Goal: Task Accomplishment & Management: Use online tool/utility

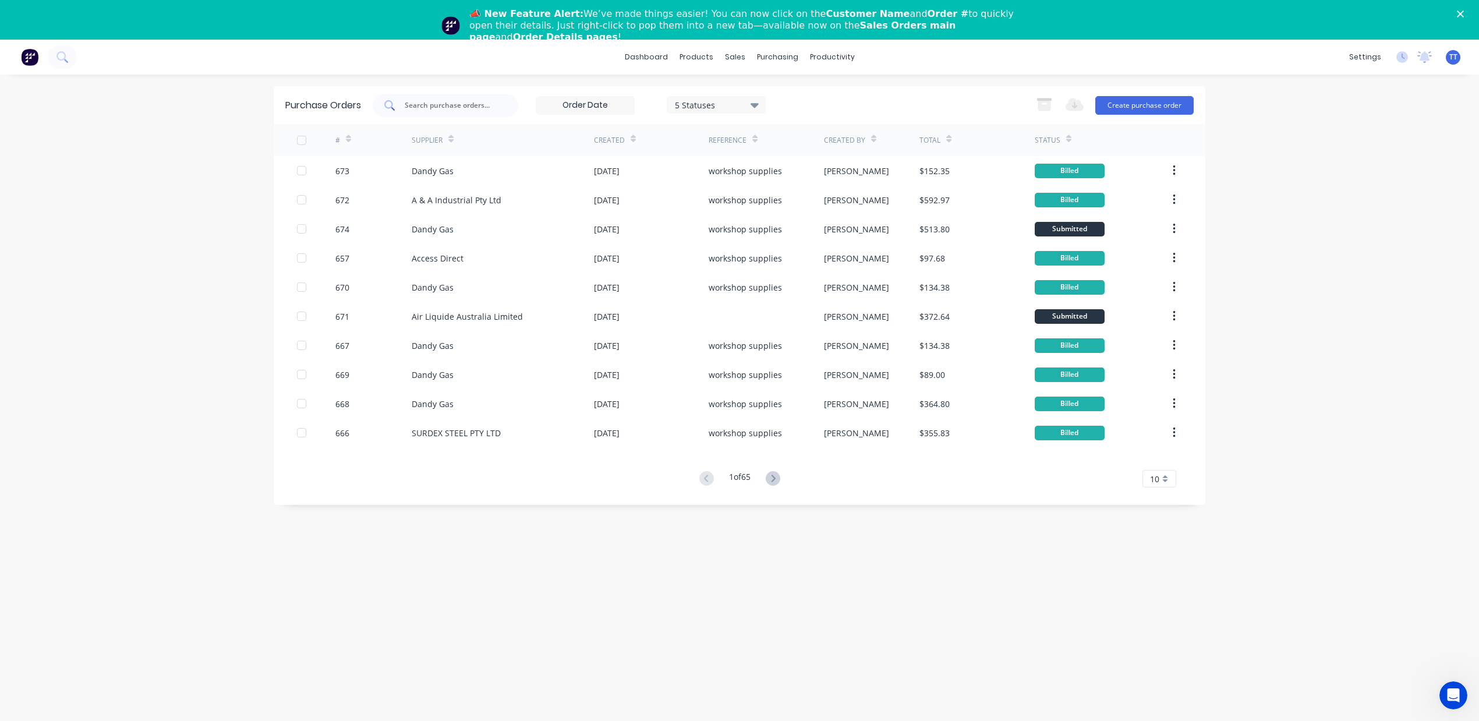
click at [480, 61] on div "dashboard products sales purchasing productivity dashboard products Product Cat…" at bounding box center [739, 57] width 1479 height 35
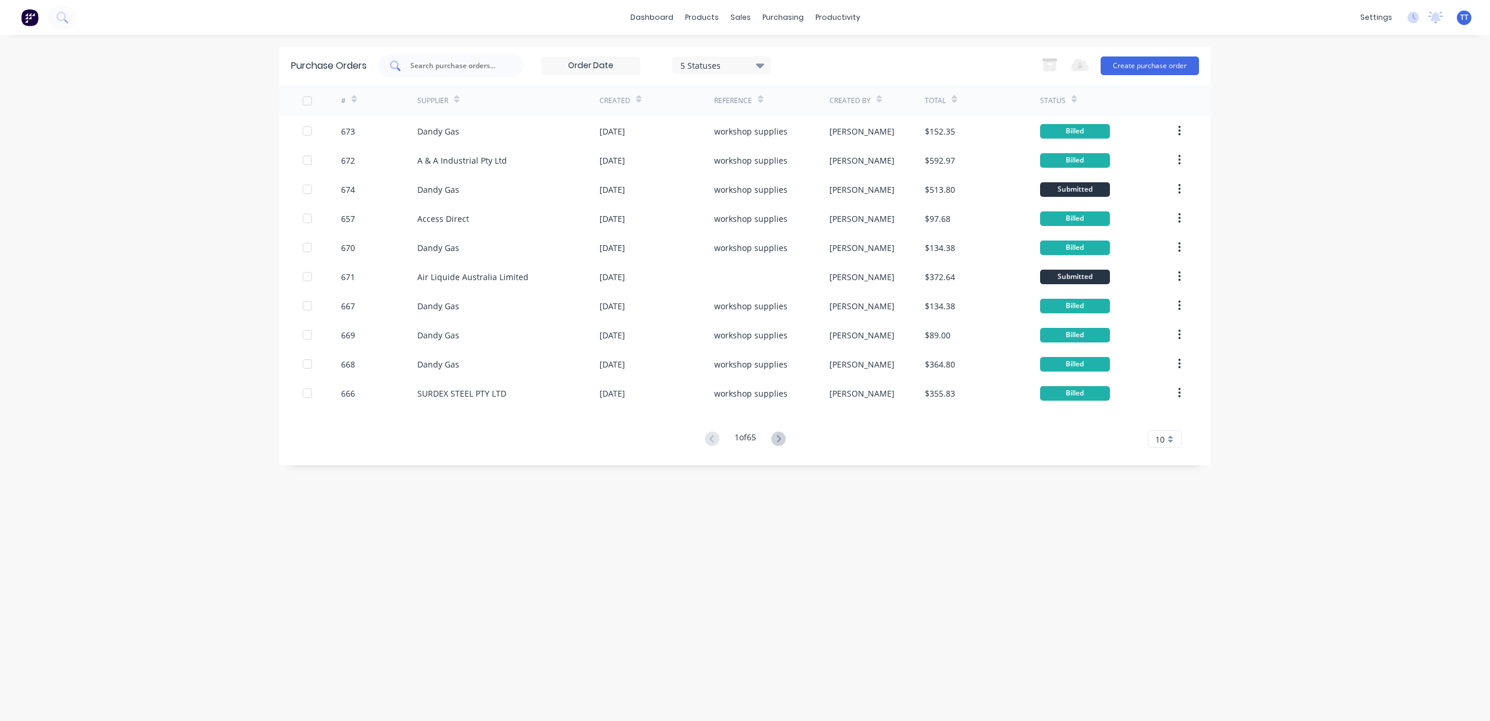
click at [441, 60] on input "text" at bounding box center [457, 66] width 97 height 12
type input "674"
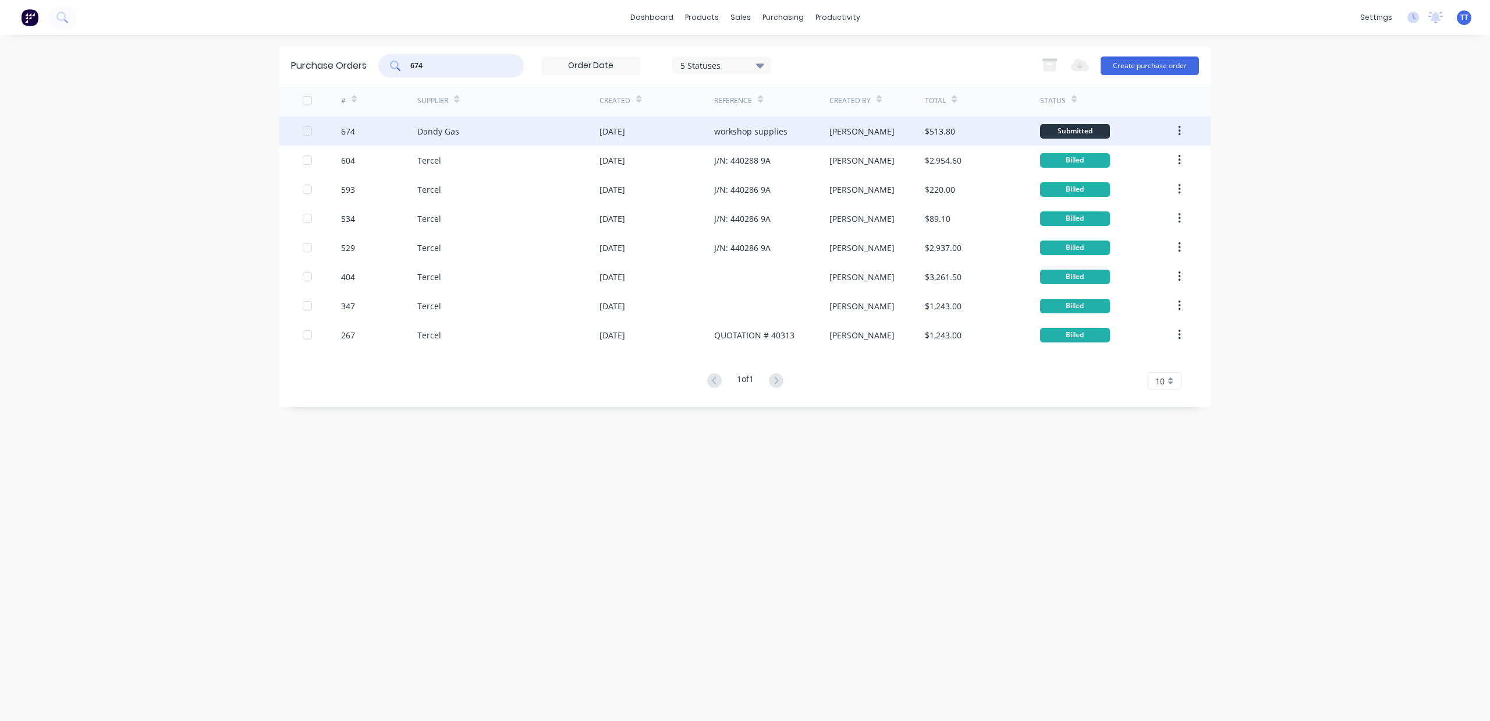
click at [448, 122] on div "Dandy Gas" at bounding box center [508, 130] width 182 height 29
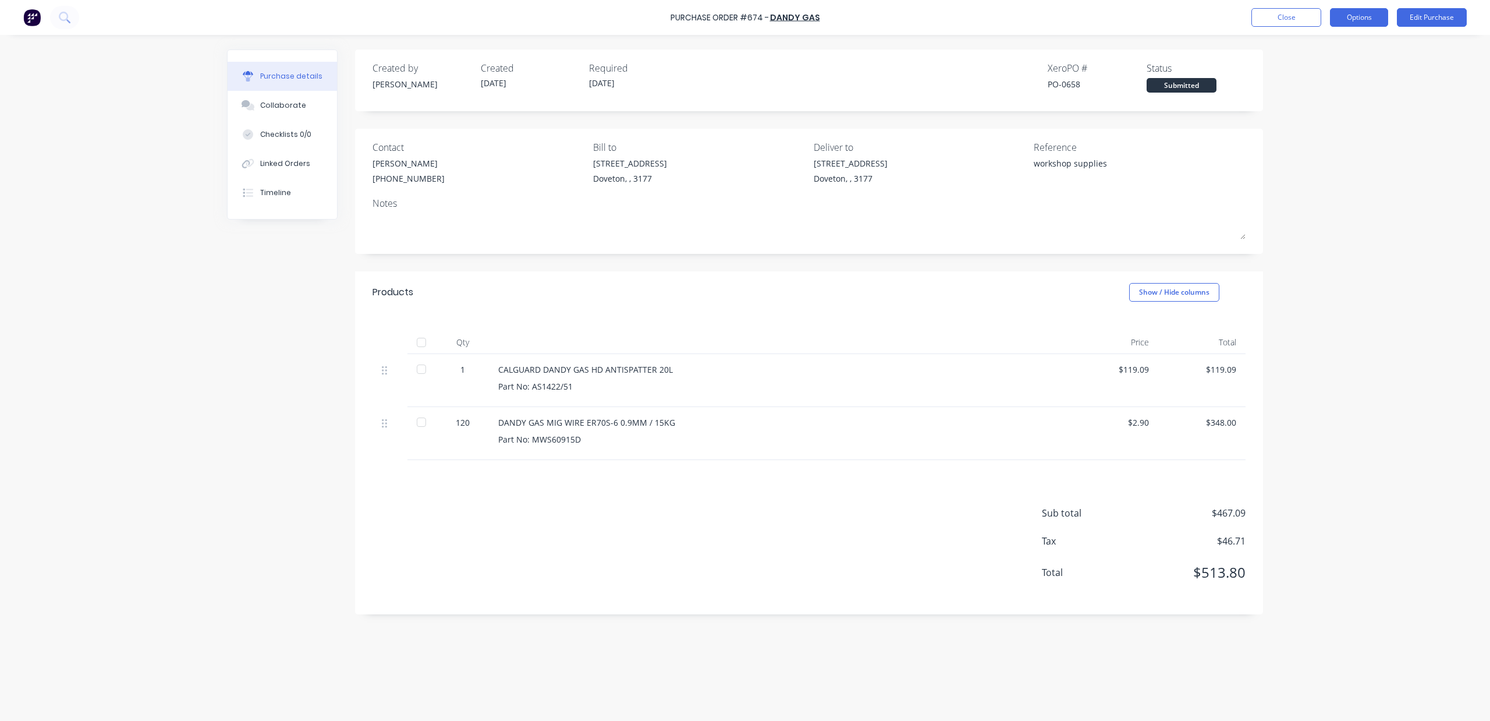
click at [1370, 8] on button "Options" at bounding box center [1359, 17] width 58 height 19
click at [1318, 51] on div "Print / Email" at bounding box center [1333, 47] width 90 height 17
click at [1288, 68] on div "With pricing" at bounding box center [1333, 70] width 90 height 17
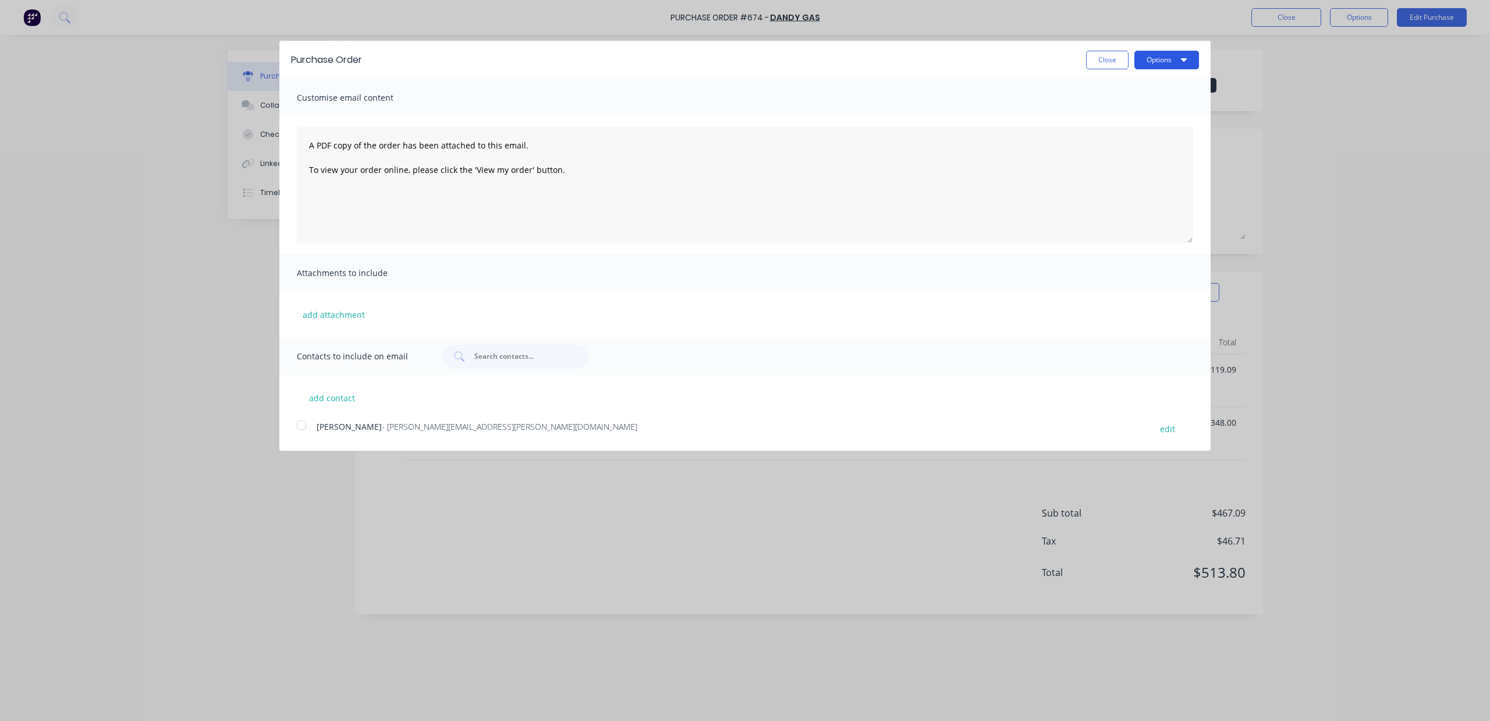
click at [1185, 59] on icon "button" at bounding box center [1184, 59] width 6 height 3
click at [1135, 91] on div "Print" at bounding box center [1144, 89] width 90 height 17
click at [1089, 62] on button "Close" at bounding box center [1107, 60] width 42 height 19
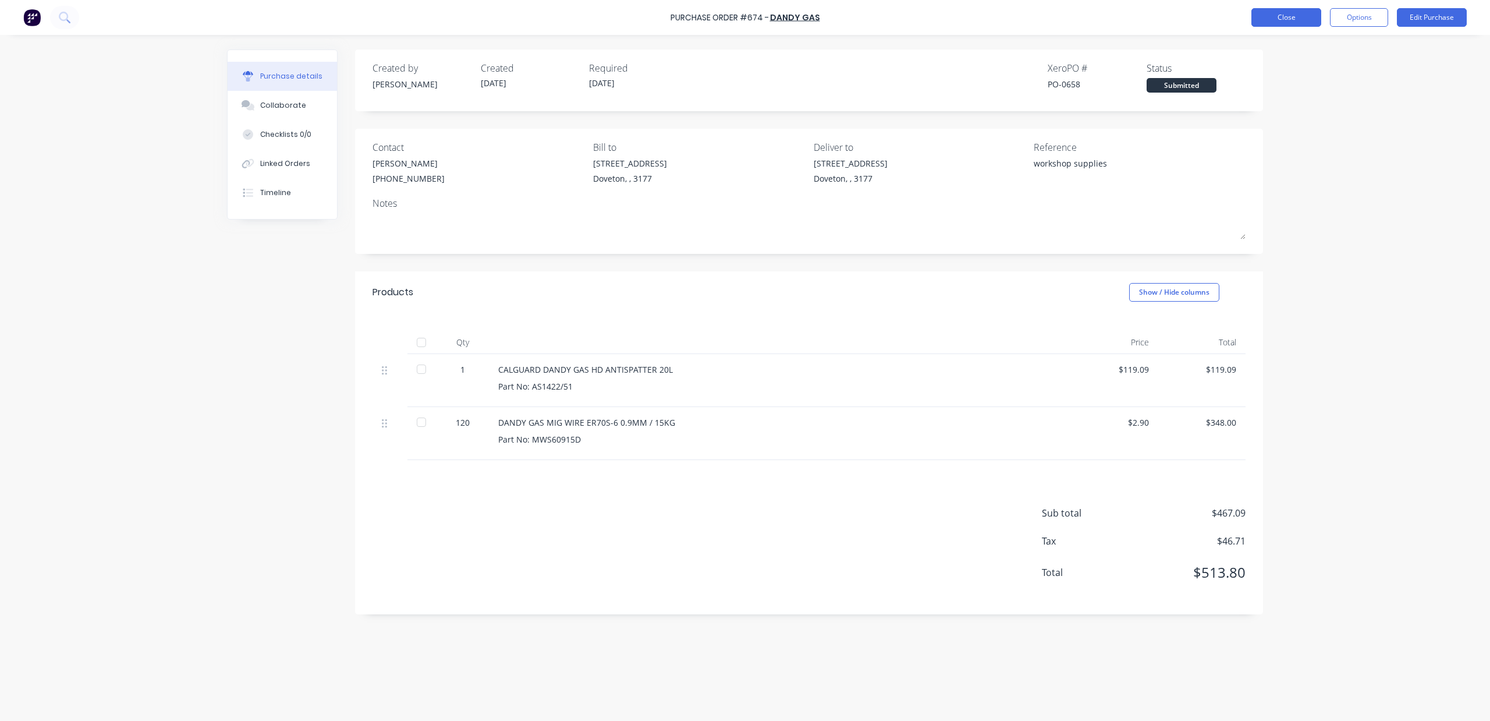
click at [1260, 8] on button "Close" at bounding box center [1287, 17] width 70 height 19
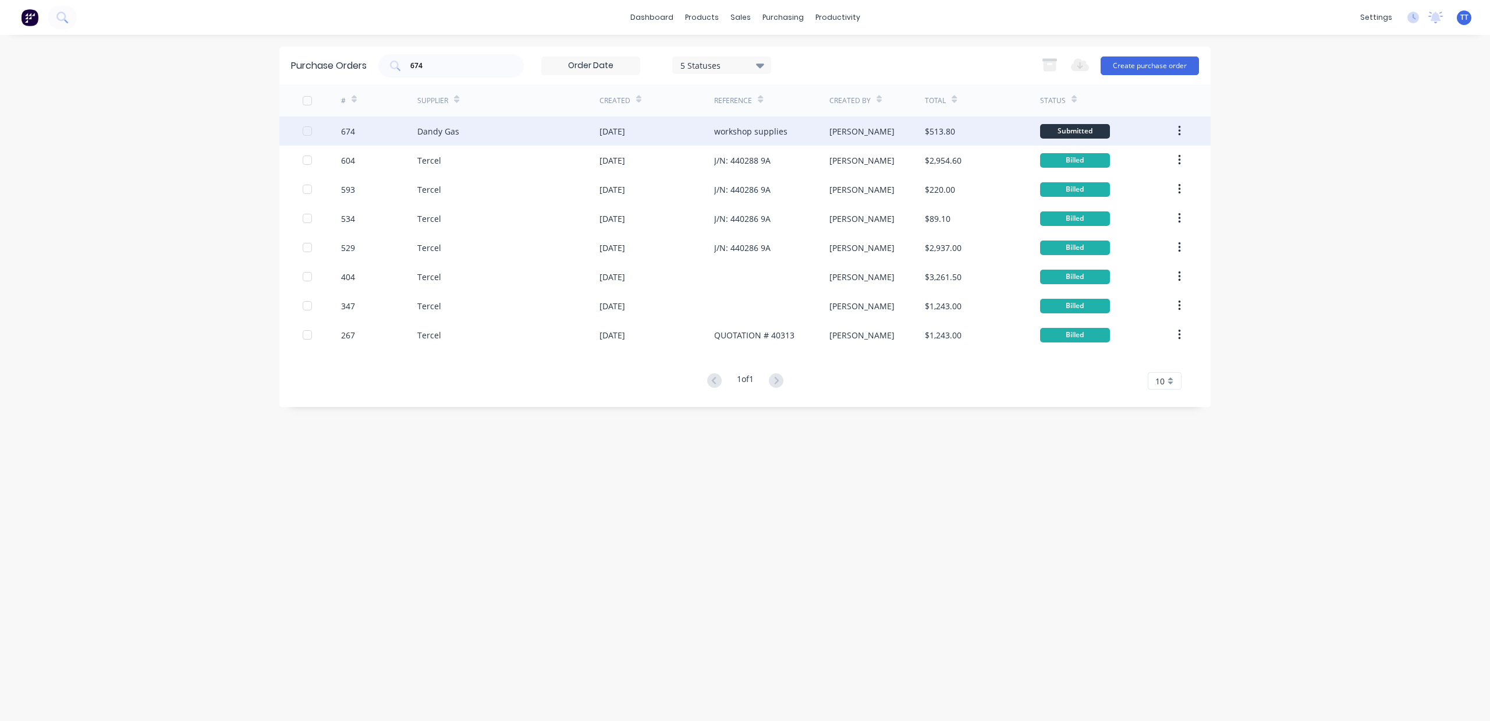
click at [540, 121] on div "Dandy Gas" at bounding box center [508, 130] width 182 height 29
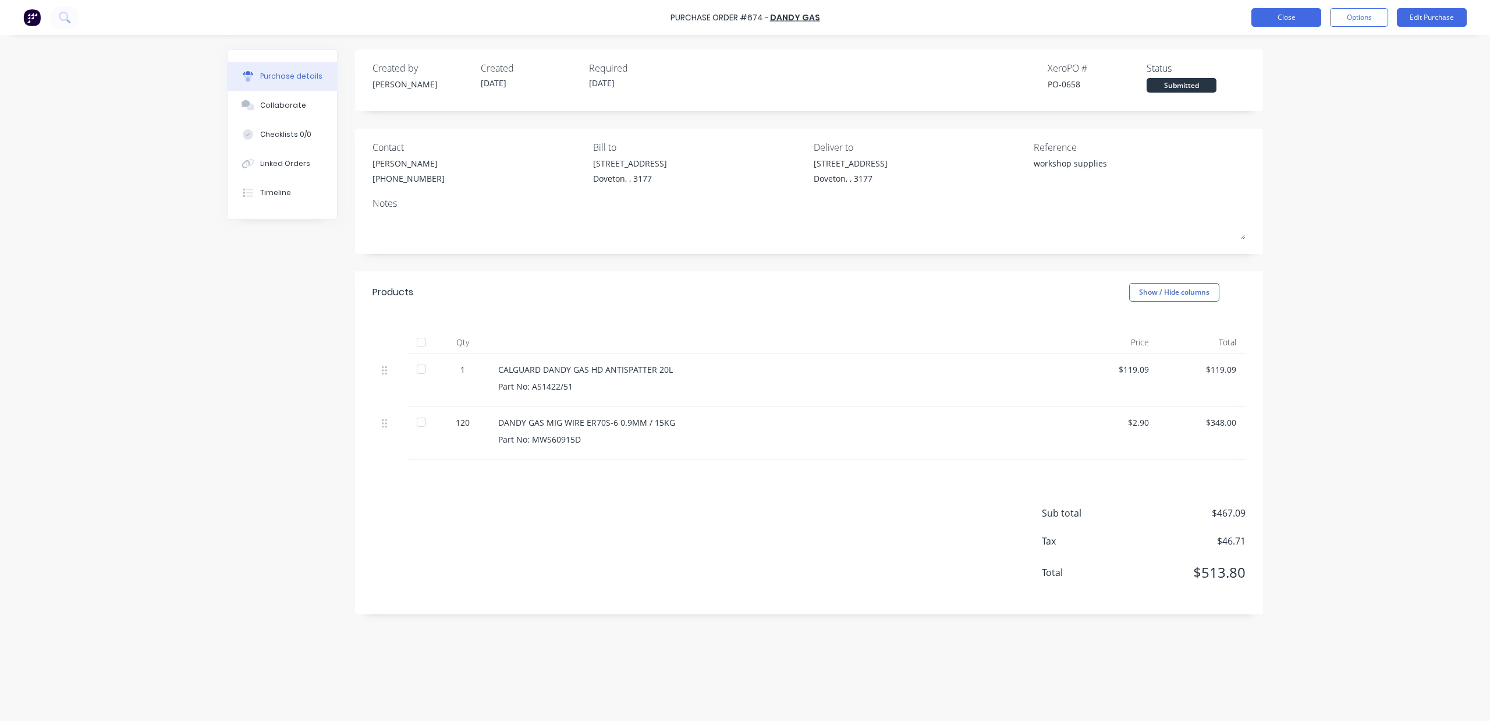
click at [1287, 12] on button "Close" at bounding box center [1287, 17] width 70 height 19
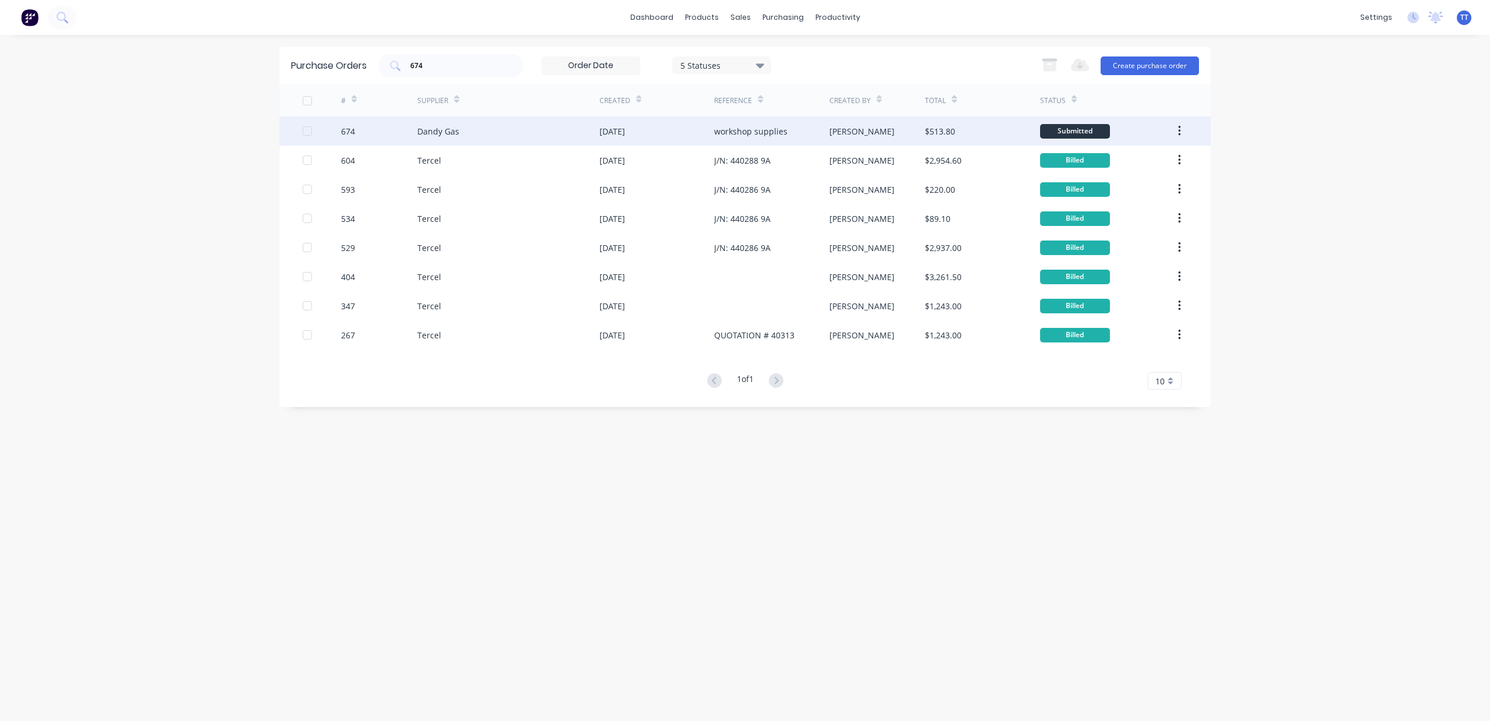
click at [534, 122] on div "Dandy Gas" at bounding box center [508, 130] width 182 height 29
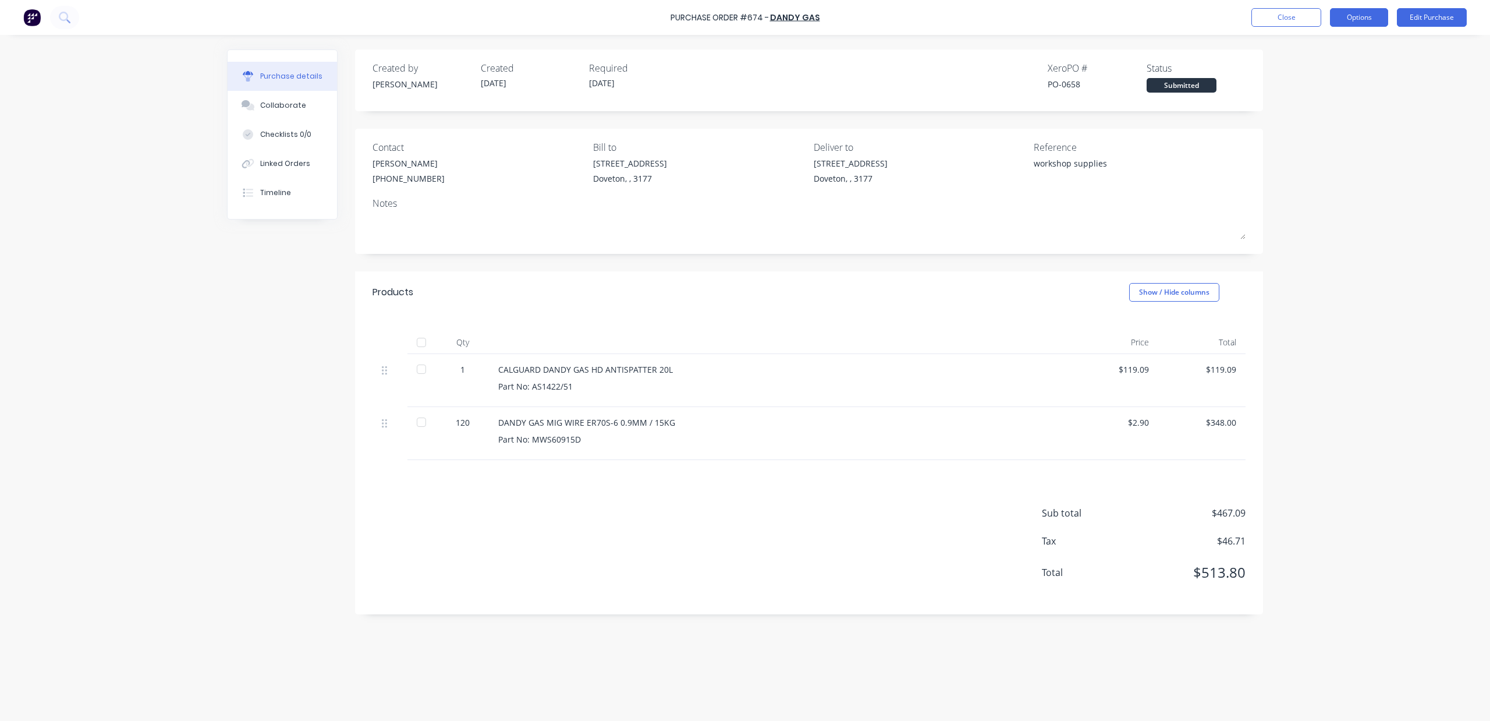
click at [1335, 23] on button "Options" at bounding box center [1359, 17] width 58 height 19
click at [1318, 70] on div "Convert to Bill" at bounding box center [1333, 70] width 90 height 17
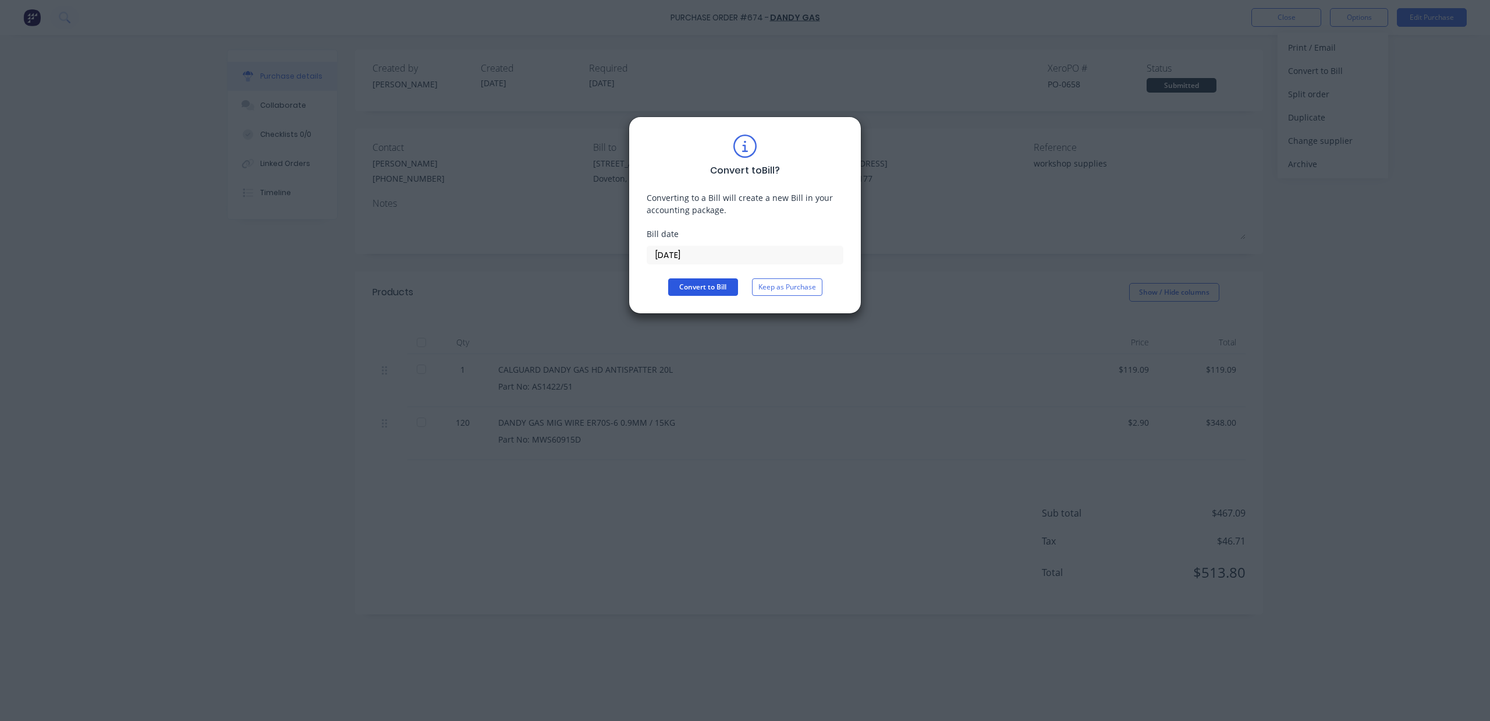
click at [708, 289] on button "Convert to Bill" at bounding box center [703, 286] width 70 height 17
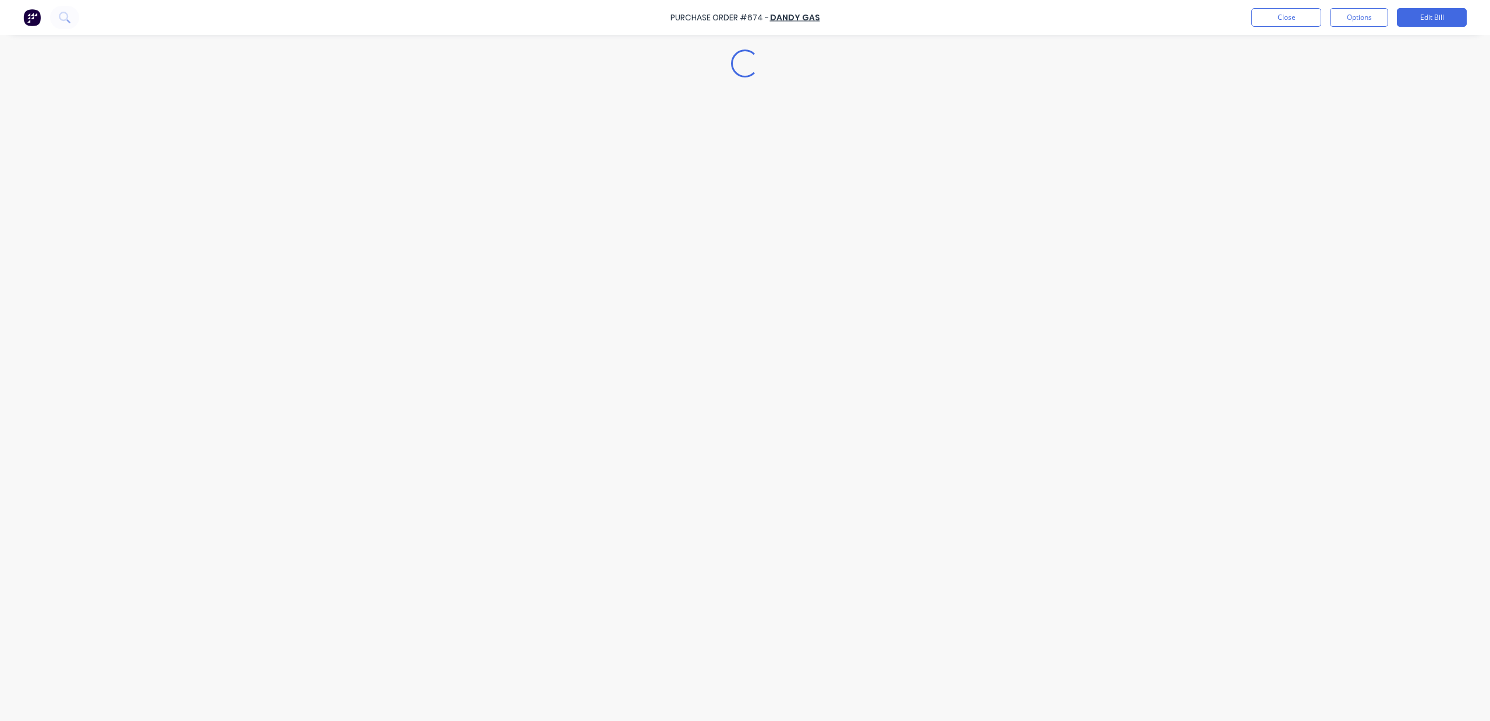
type textarea "x"
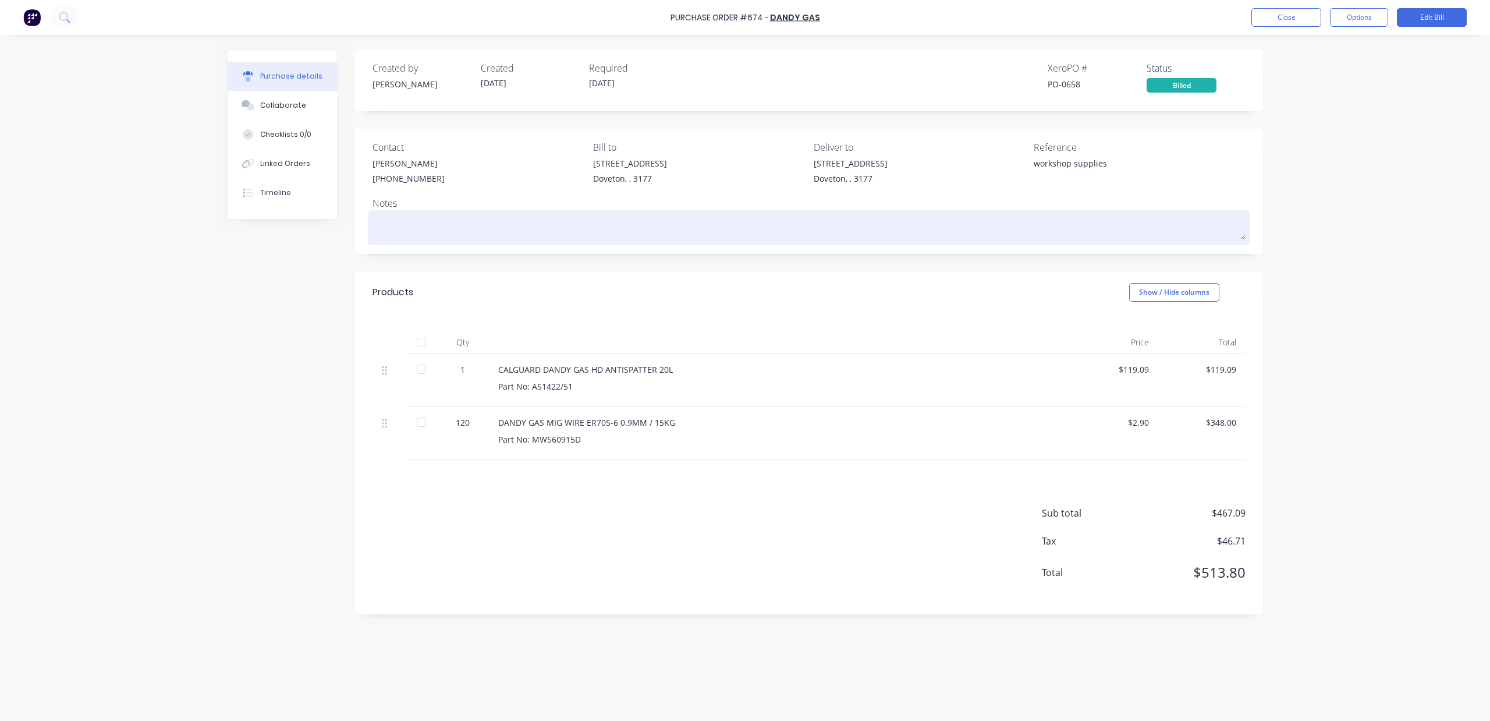
drag, startPoint x: 681, startPoint y: 254, endPoint x: 718, endPoint y: 222, distance: 49.5
click at [681, 254] on div "Created by [PERSON_NAME] Created [DATE] Required [DATE] Xero PO # PO-0658 Statu…" at bounding box center [809, 331] width 908 height 565
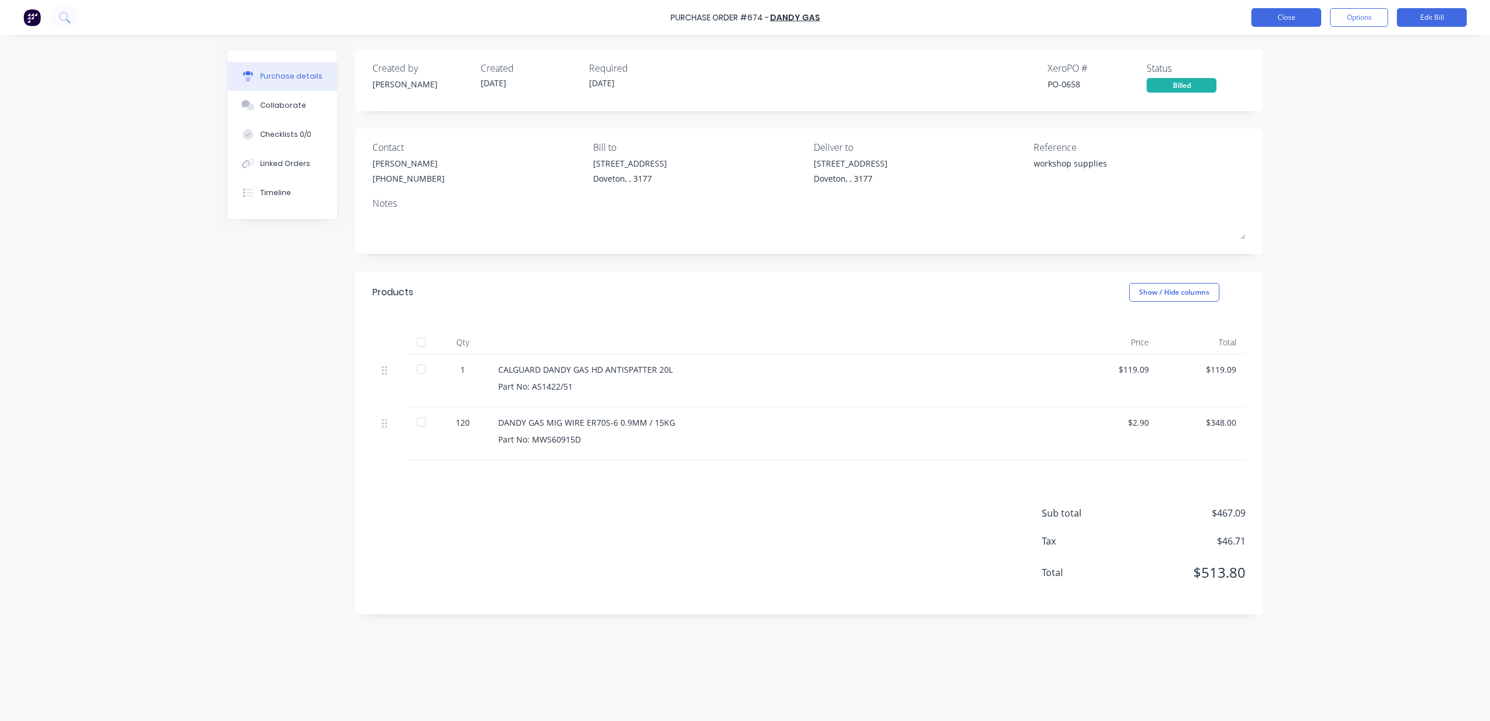
click at [1258, 20] on button "Close" at bounding box center [1287, 17] width 70 height 19
